Goal: Transaction & Acquisition: Obtain resource

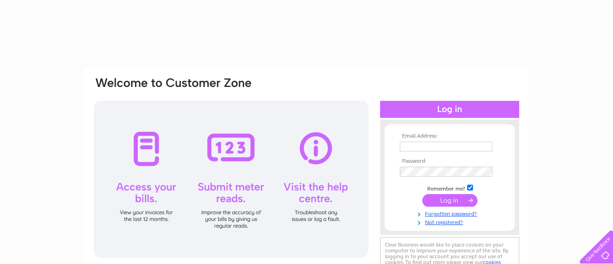
type input "bakerrigansperth@gmail.com"
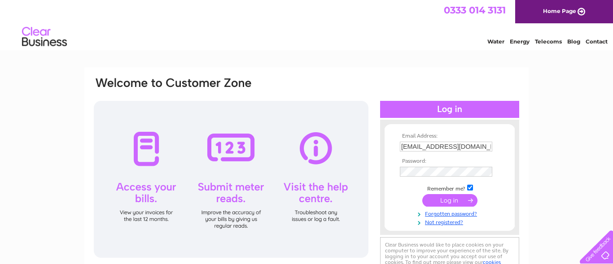
click at [440, 203] on input "submit" at bounding box center [449, 200] width 55 height 13
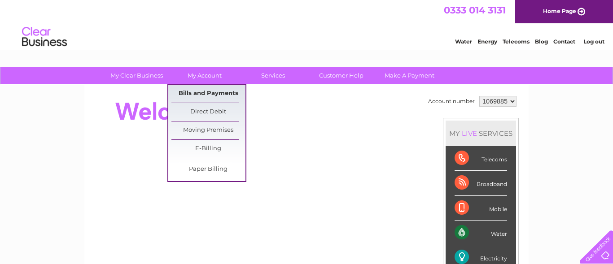
click at [207, 97] on link "Bills and Payments" at bounding box center [209, 94] width 74 height 18
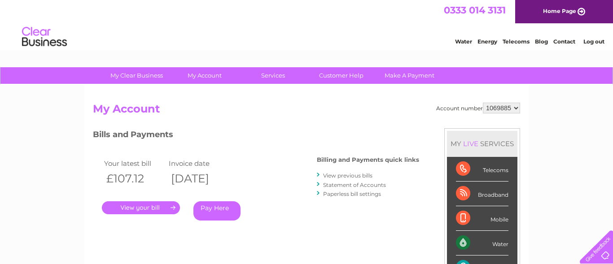
click at [143, 205] on link "." at bounding box center [141, 208] width 78 height 13
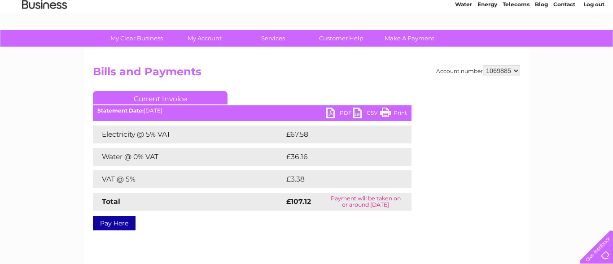
scroll to position [39, 0]
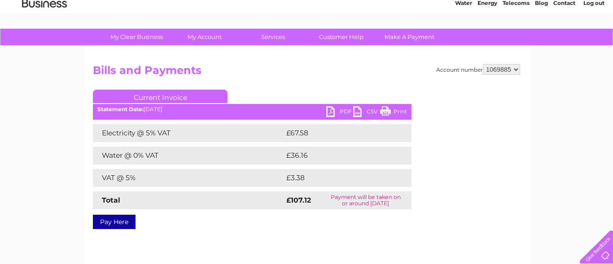
click at [332, 111] on link "PDF" at bounding box center [339, 112] width 27 height 13
